Goal: Task Accomplishment & Management: Manage account settings

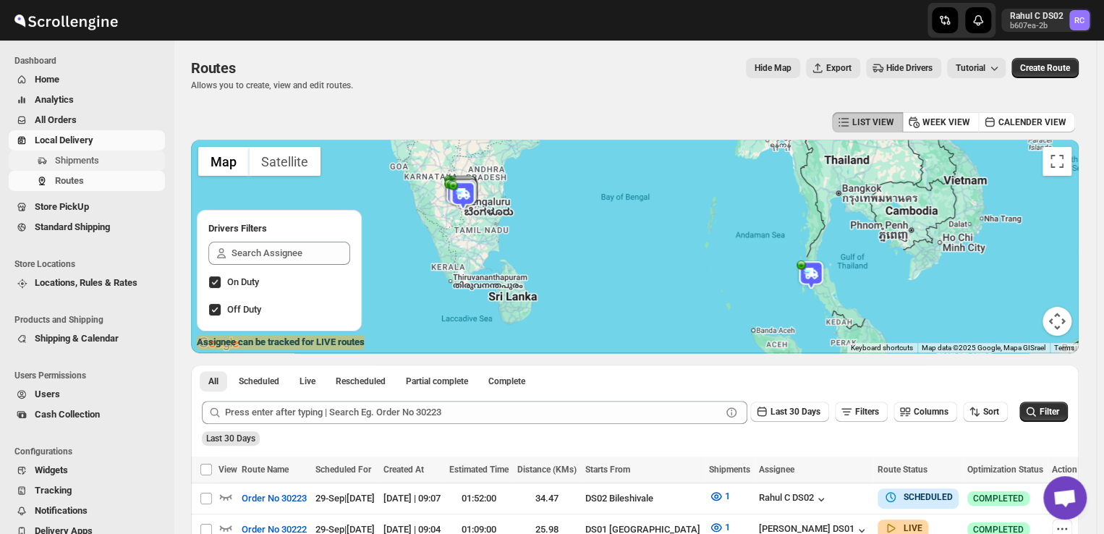
click at [88, 155] on span "Shipments" at bounding box center [77, 160] width 44 height 11
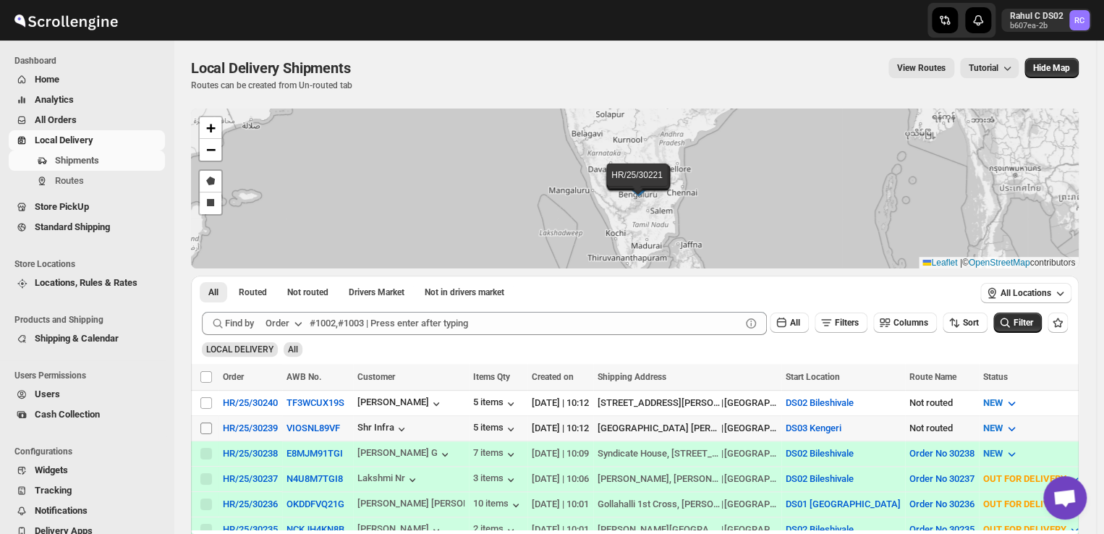
click at [204, 428] on input "Select shipment" at bounding box center [206, 429] width 12 height 12
checkbox input "true"
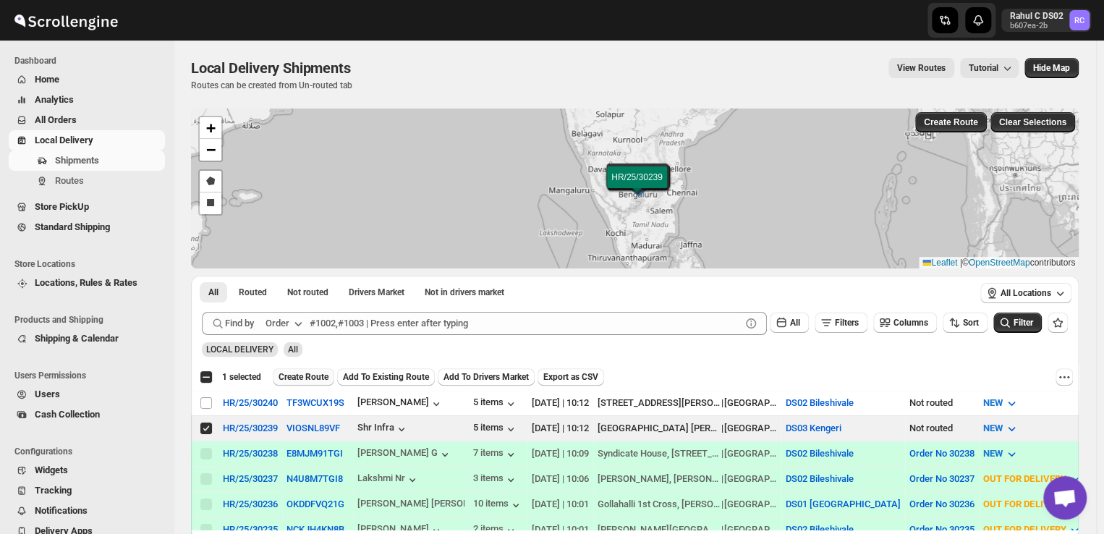
click at [307, 374] on span "Create Route" at bounding box center [304, 377] width 50 height 12
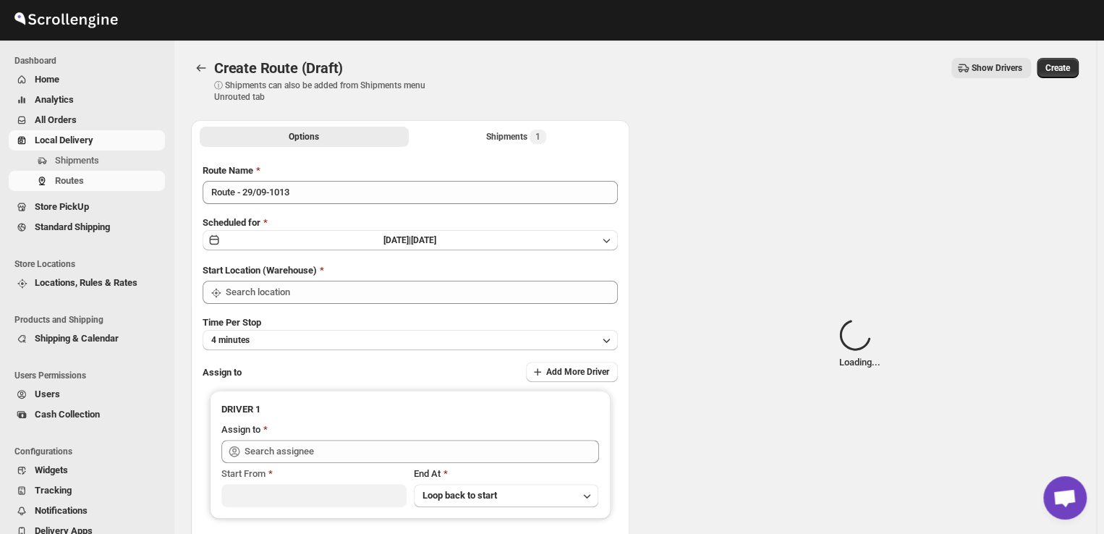
type input "DS03 Kengeri"
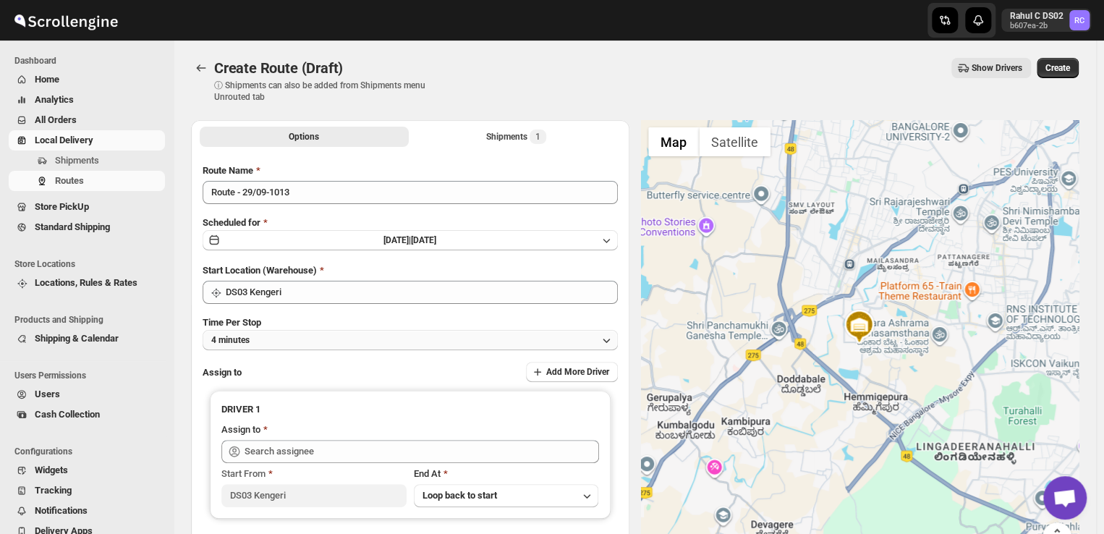
click at [263, 338] on button "4 minutes" at bounding box center [410, 340] width 415 height 20
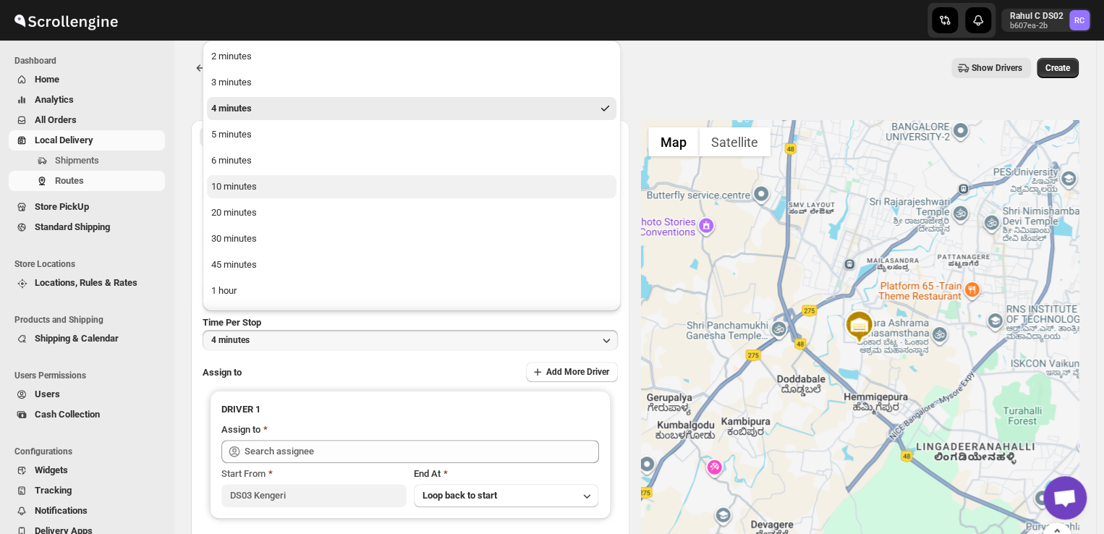
click at [224, 179] on div "10 minutes" at bounding box center [234, 186] width 46 height 14
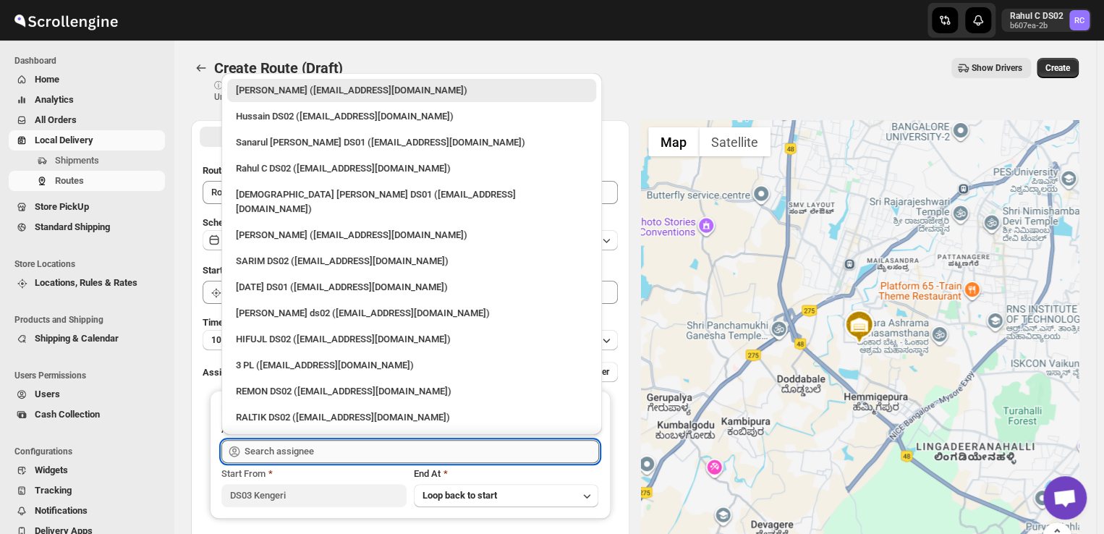
click at [336, 451] on input "text" at bounding box center [422, 451] width 355 height 23
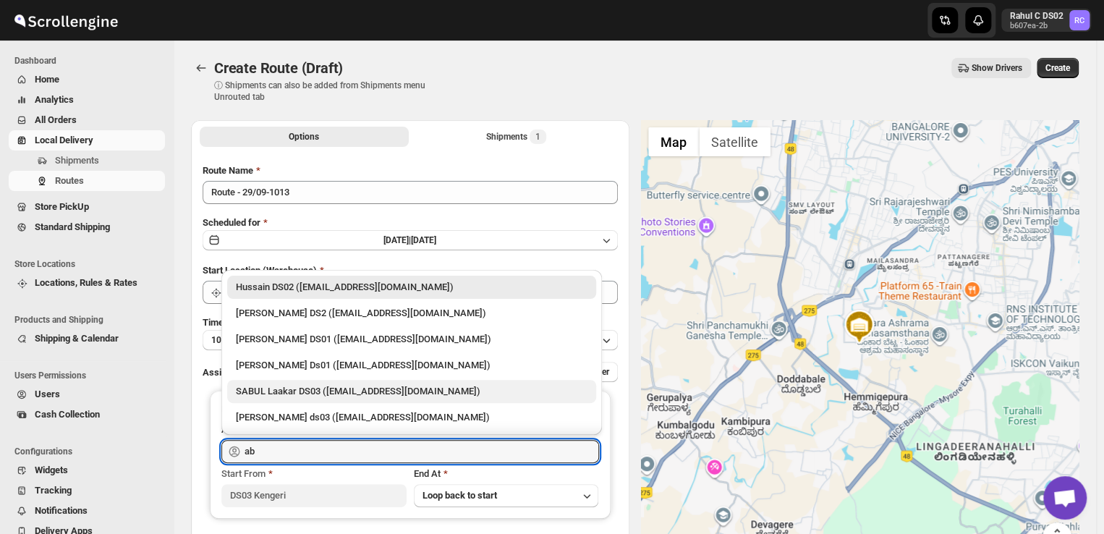
click at [289, 393] on div "SABUL Laakar DS03 ([EMAIL_ADDRESS][DOMAIN_NAME])" at bounding box center [412, 391] width 352 height 14
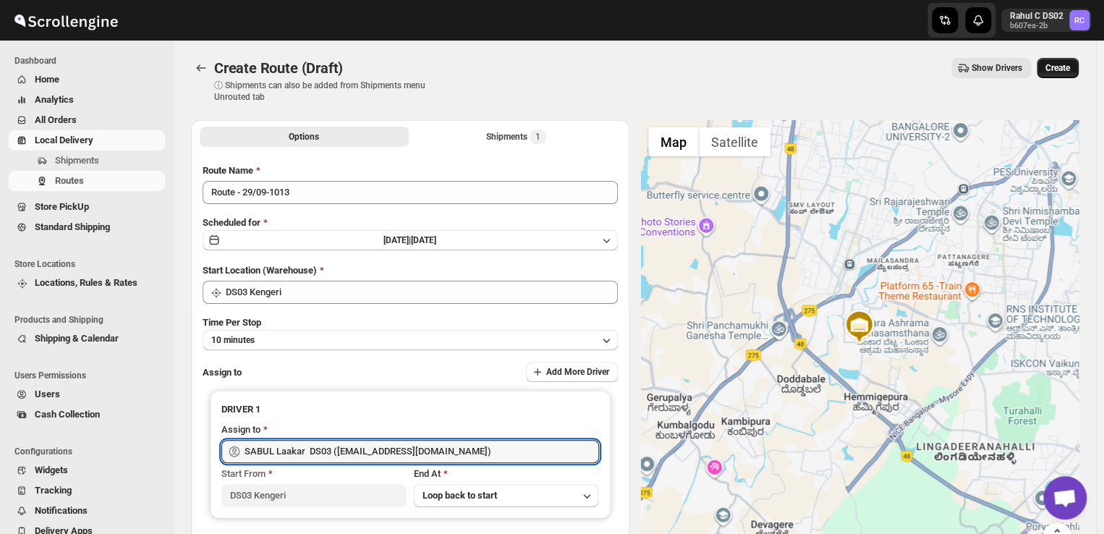
type input "SABUL Laakar DS03 ([EMAIL_ADDRESS][DOMAIN_NAME])"
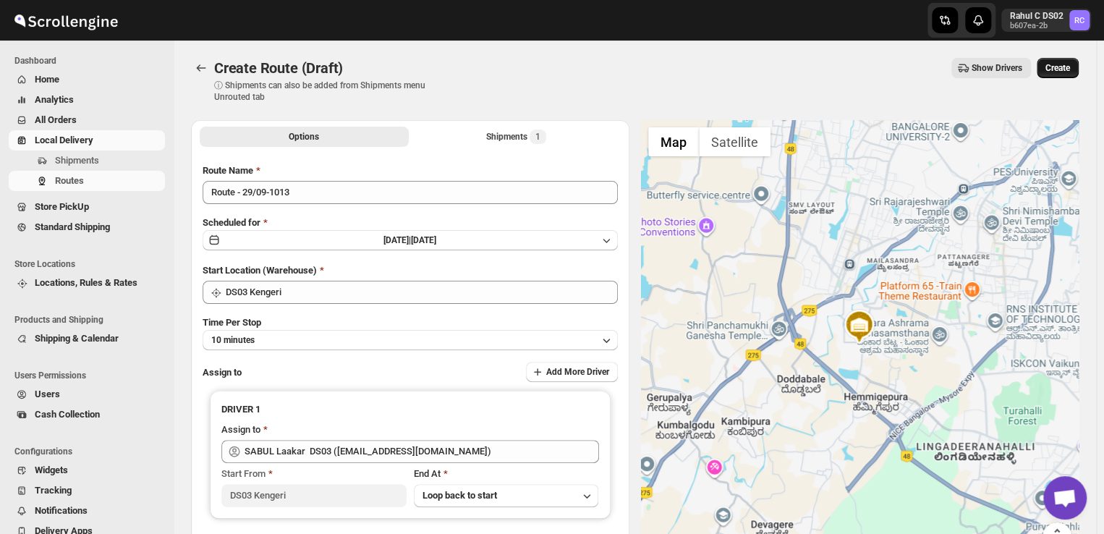
click at [1059, 67] on span "Create" at bounding box center [1058, 68] width 25 height 12
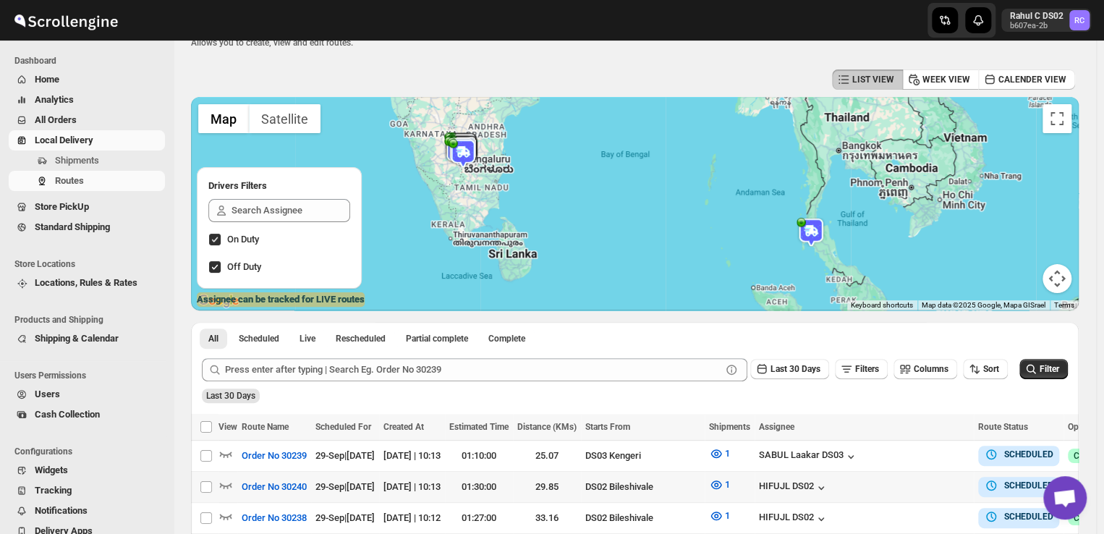
scroll to position [75, 0]
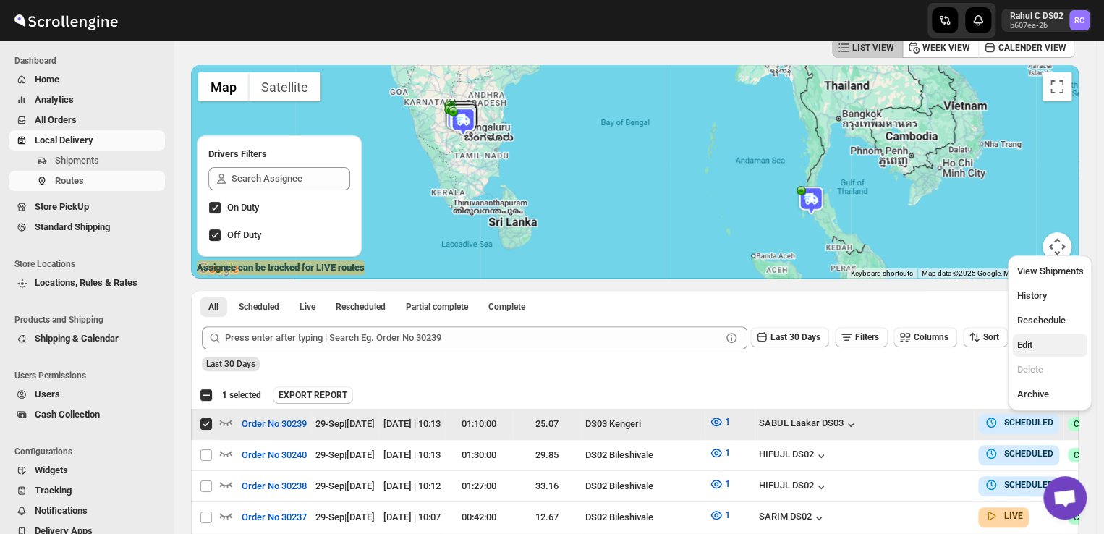
click at [1036, 344] on span "Edit" at bounding box center [1050, 345] width 67 height 14
checkbox input "false"
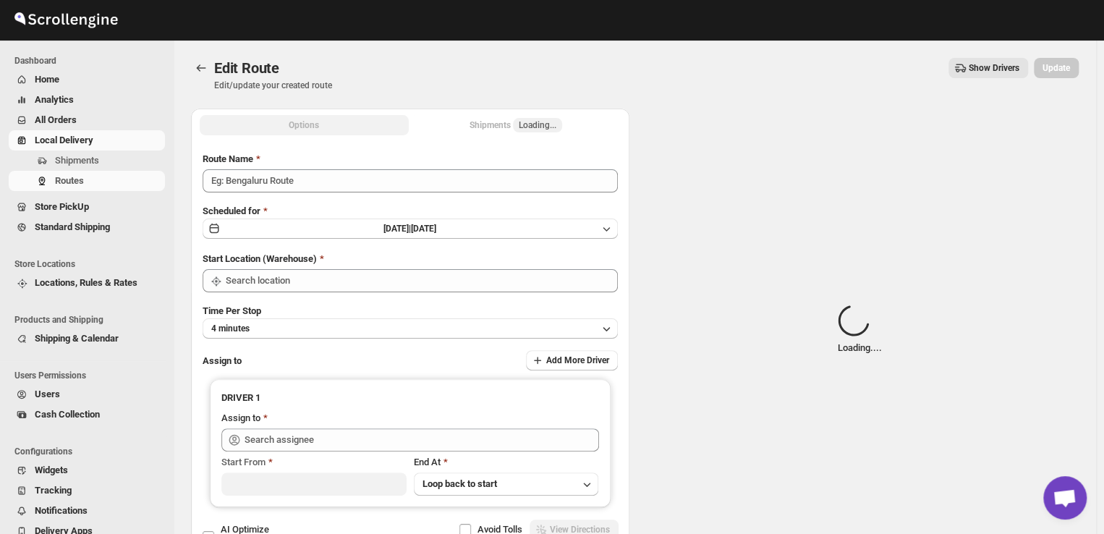
type input "Order No 30239"
type input "DS03 Kengeri"
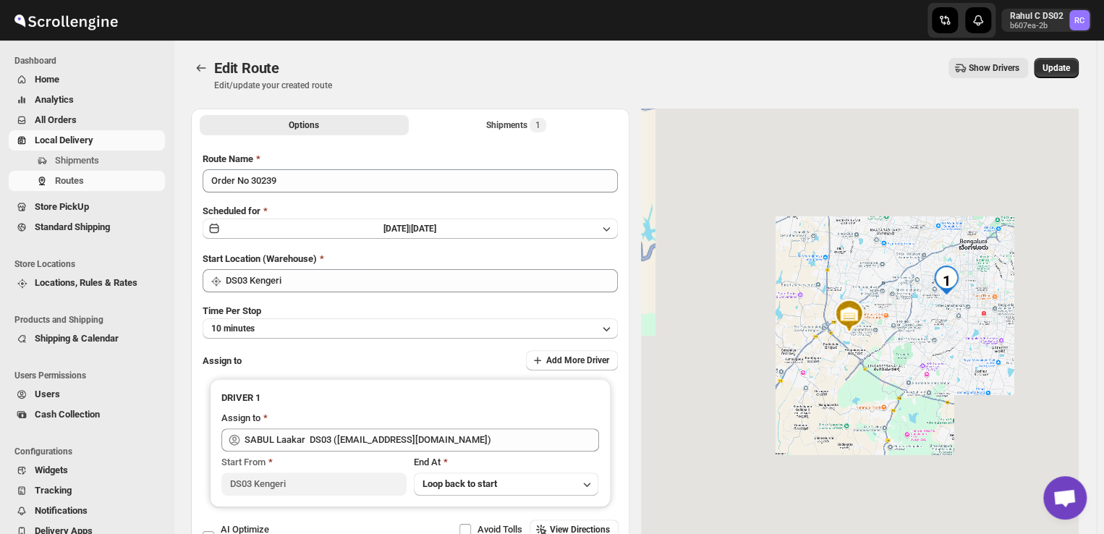
click at [1036, 344] on div at bounding box center [860, 331] width 439 height 444
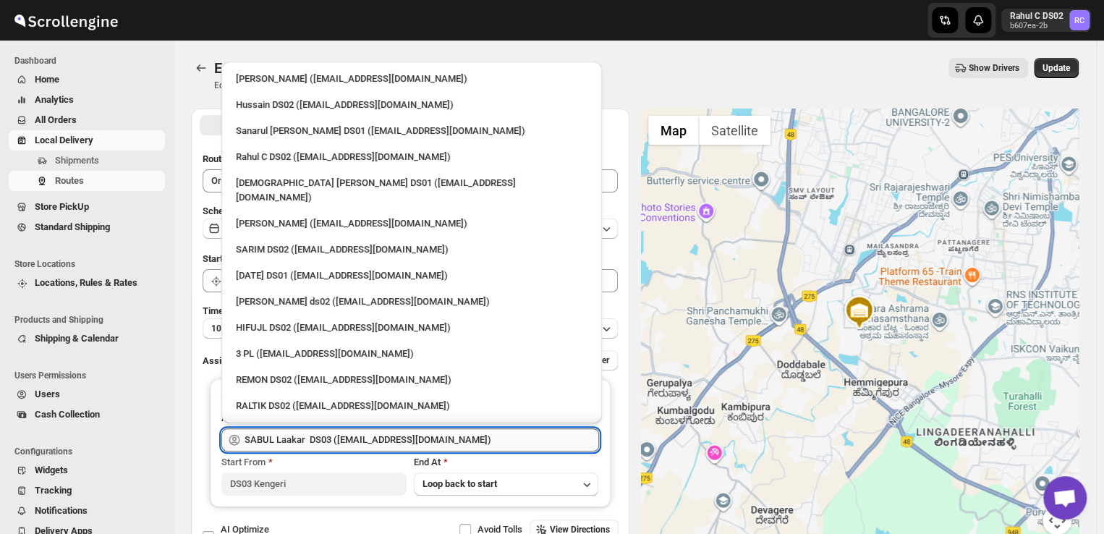
click at [460, 439] on input "SABUL Laakar DS03 ([EMAIL_ADDRESS][DOMAIN_NAME])" at bounding box center [422, 439] width 355 height 23
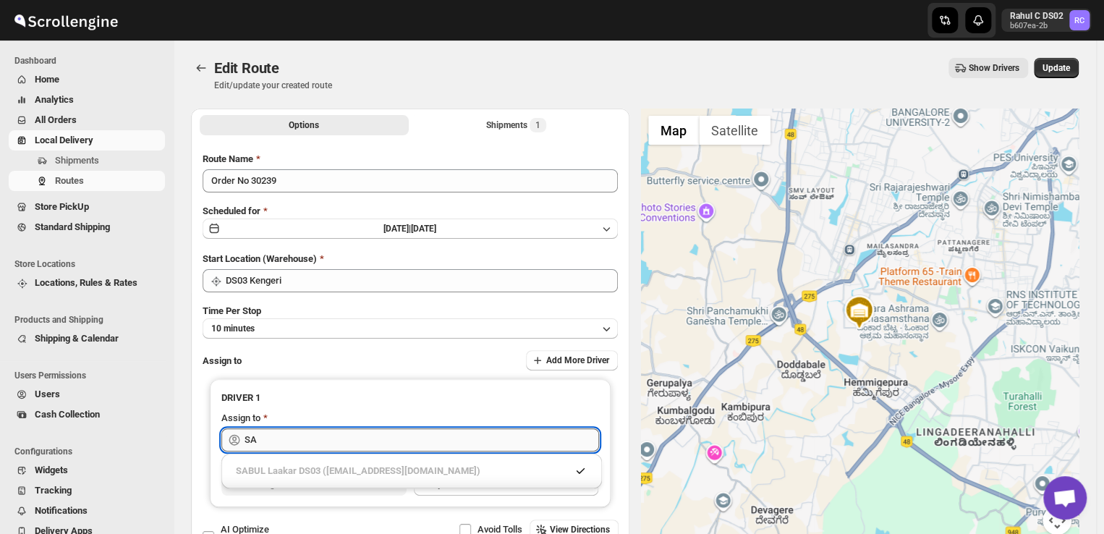
type input "S"
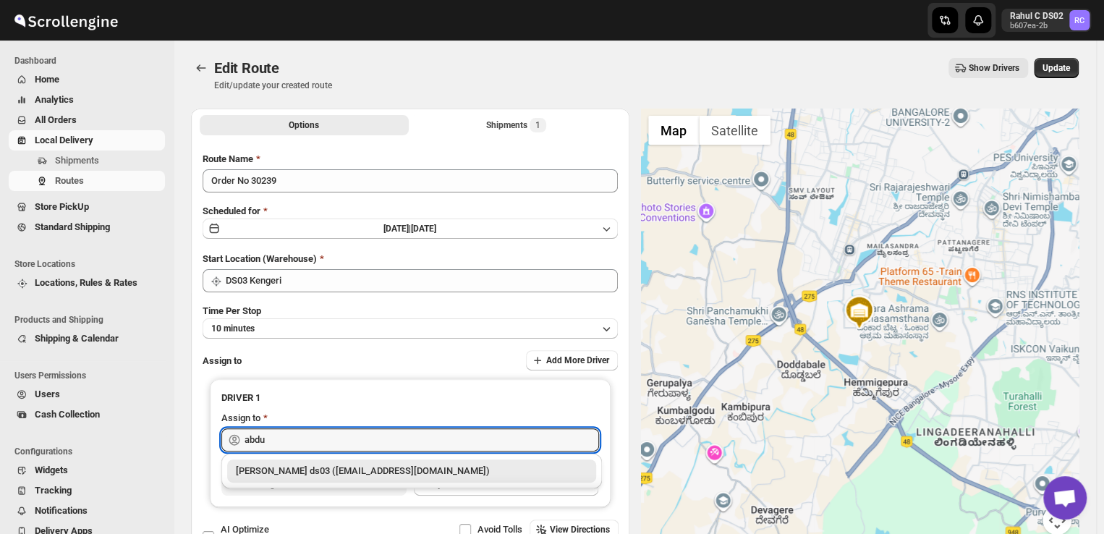
click at [455, 471] on div "[PERSON_NAME] ds03 ([EMAIL_ADDRESS][DOMAIN_NAME])" at bounding box center [412, 471] width 352 height 14
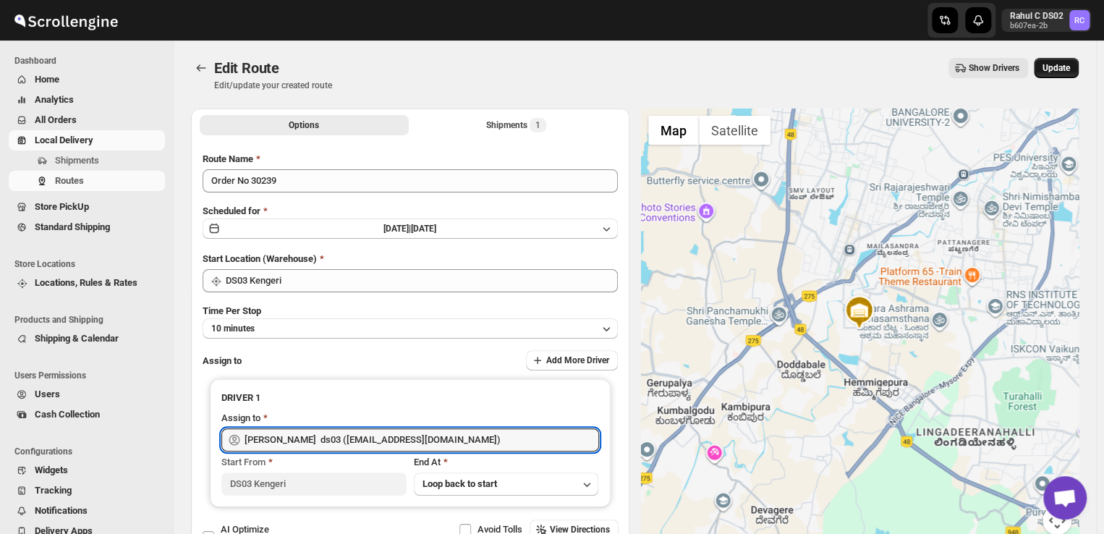
type input "[PERSON_NAME] ds03 ([EMAIL_ADDRESS][DOMAIN_NAME])"
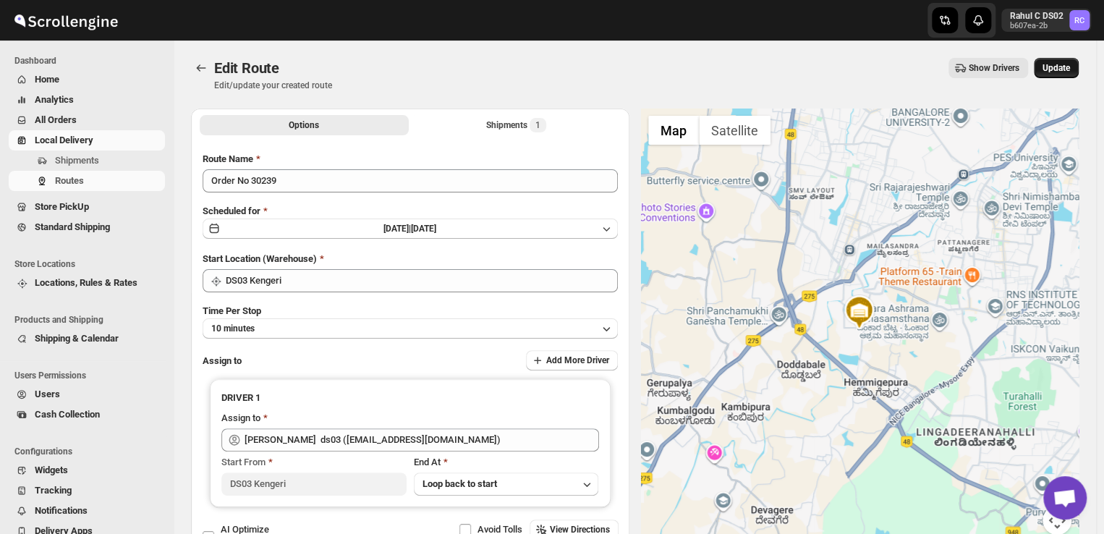
click at [1070, 71] on span "Update" at bounding box center [1056, 68] width 27 height 12
